Goal: Transaction & Acquisition: Book appointment/travel/reservation

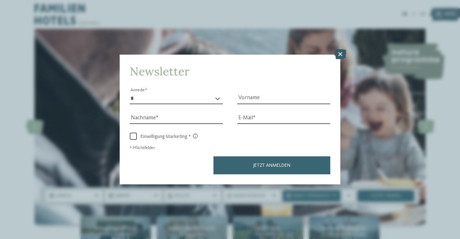
click at [342, 54] on icon at bounding box center [340, 54] width 12 height 10
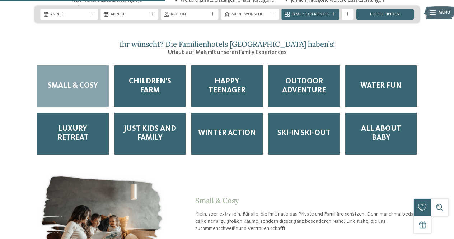
scroll to position [946, 0]
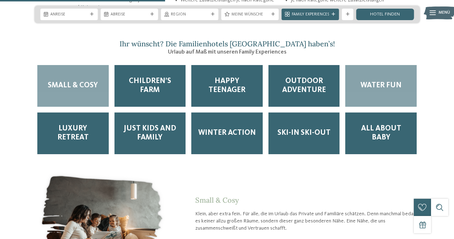
click at [375, 81] on span "Water Fun" at bounding box center [381, 85] width 41 height 9
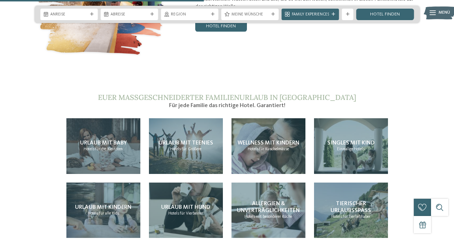
scroll to position [1171, 0]
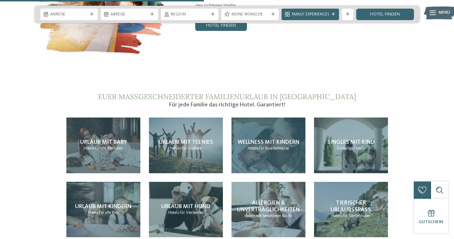
click at [265, 146] on span "für Kuschelmäuse" at bounding box center [274, 148] width 30 height 4
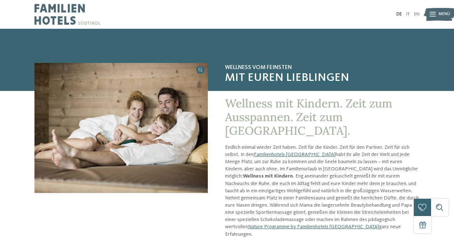
click at [290, 102] on span "Wellness mit Kindern. Zeit zum Ausspannen. Zeit zum Kuscheln." at bounding box center [308, 117] width 167 height 42
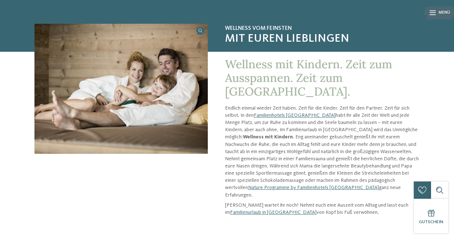
scroll to position [38, 0]
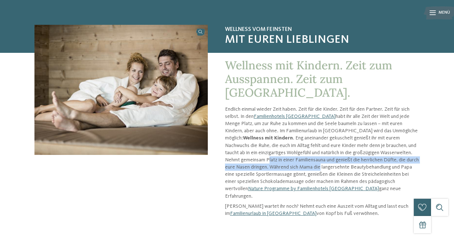
drag, startPoint x: 361, startPoint y: 140, endPoint x: 420, endPoint y: 146, distance: 58.9
click at [420, 146] on div "Wellness vom Feinsten mit euren Lieblingen Wellness mit Kindern. Zeit zum Aussp…" at bounding box center [227, 124] width 454 height 198
click at [252, 211] on link "Familienurlaub in Südtirol" at bounding box center [273, 213] width 87 height 5
click at [278, 114] on link "Familienhotels [GEOGRAPHIC_DATA]" at bounding box center [295, 116] width 82 height 5
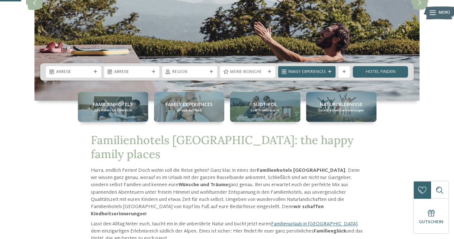
scroll to position [117, 0]
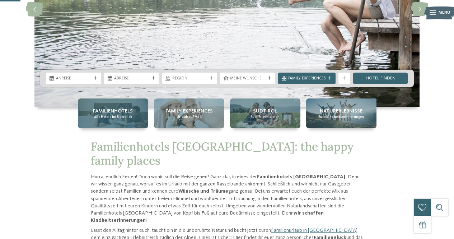
click at [114, 113] on span "Familienhotels" at bounding box center [113, 110] width 40 height 7
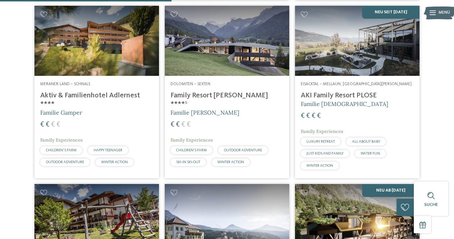
scroll to position [723, 0]
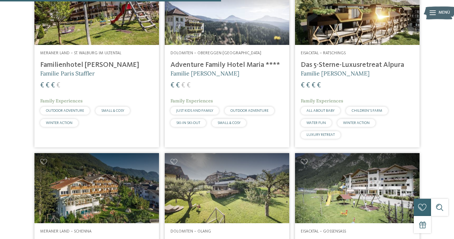
click at [113, 91] on div "€ € € €" at bounding box center [96, 86] width 113 height 10
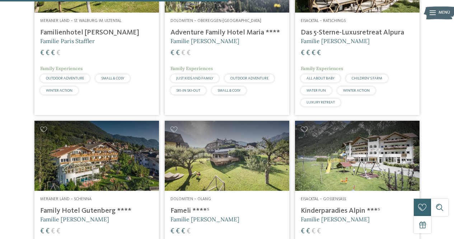
scroll to position [969, 0]
